Goal: Task Accomplishment & Management: Manage account settings

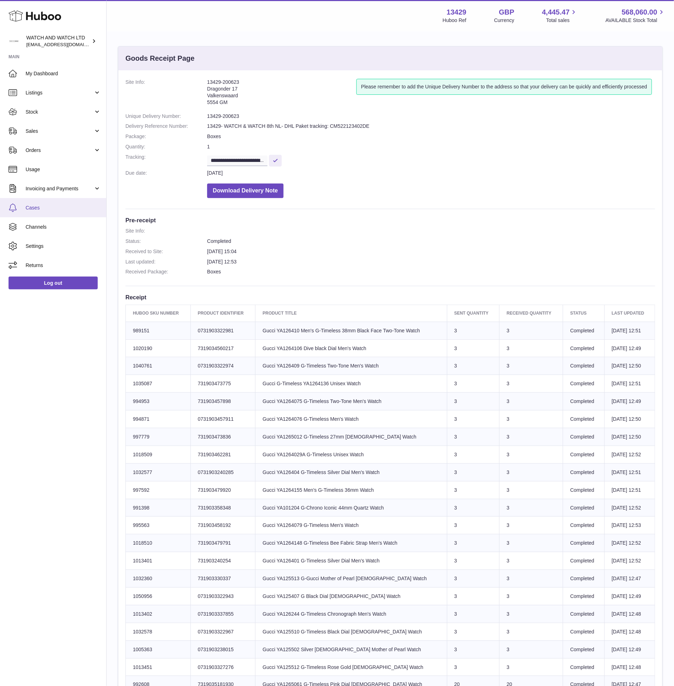
click at [59, 206] on span "Cases" at bounding box center [63, 208] width 75 height 7
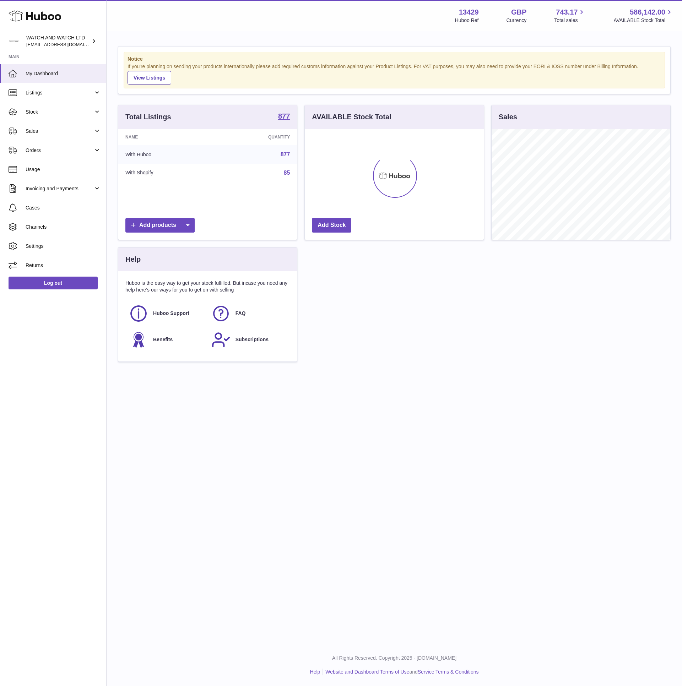
scroll to position [111, 178]
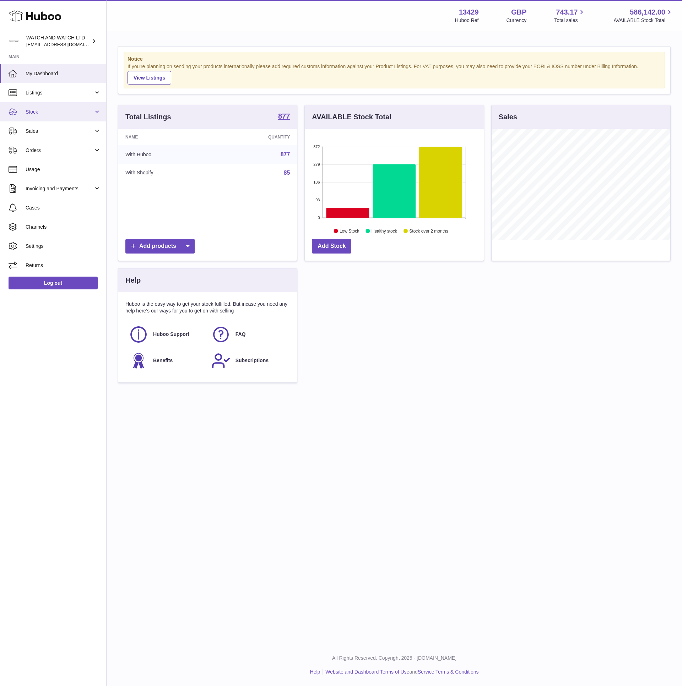
click at [55, 119] on link "Stock" at bounding box center [53, 111] width 106 height 19
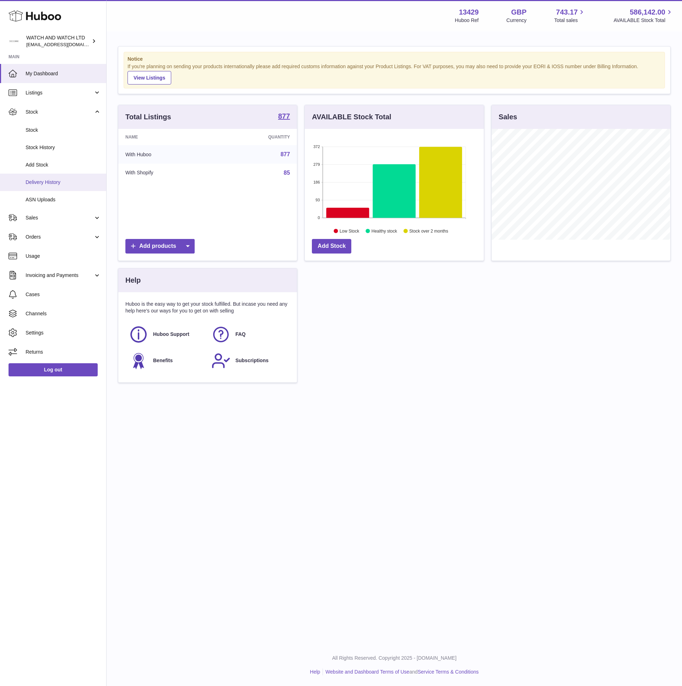
click at [65, 180] on span "Delivery History" at bounding box center [63, 182] width 75 height 7
